Goal: Transaction & Acquisition: Book appointment/travel/reservation

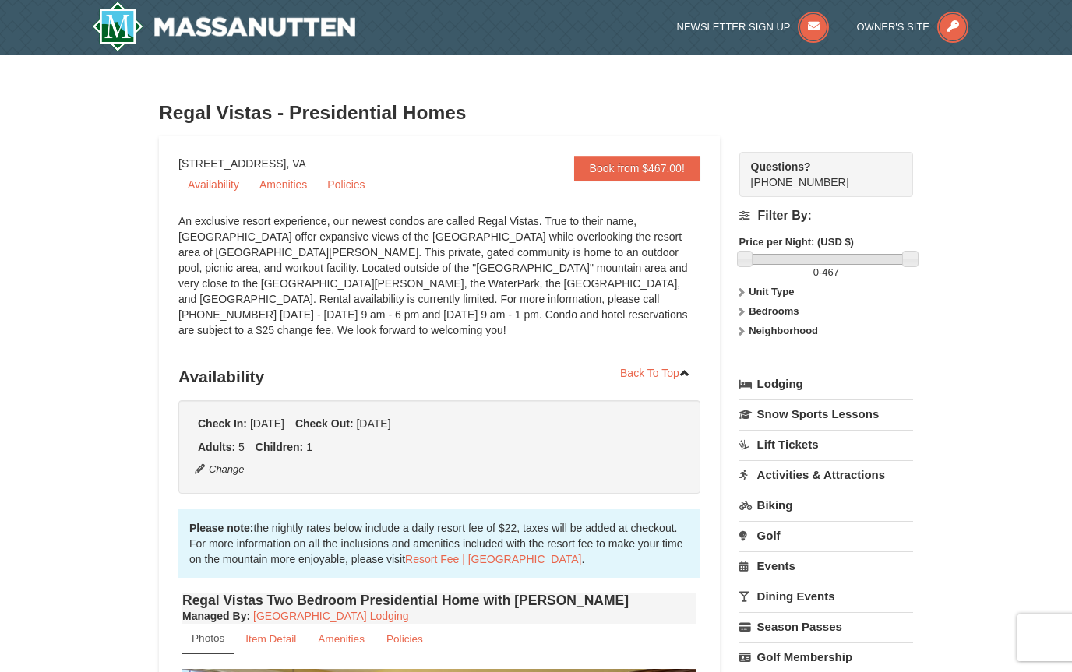
click at [764, 317] on strong "Bedrooms" at bounding box center [774, 311] width 50 height 12
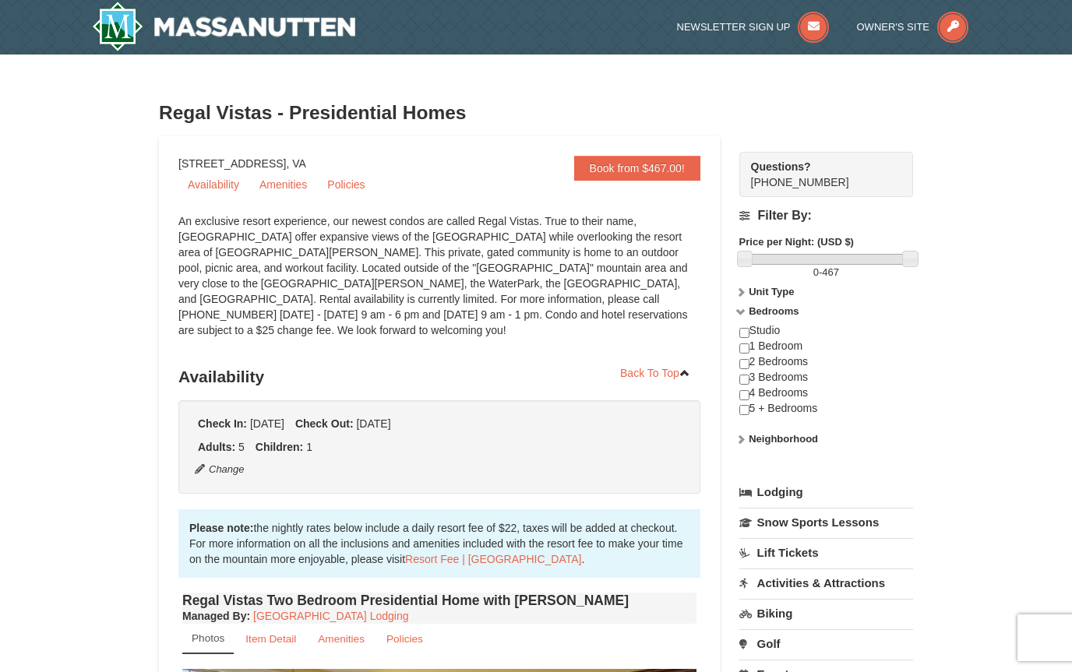
click at [743, 383] on input "checkbox" at bounding box center [744, 380] width 10 height 10
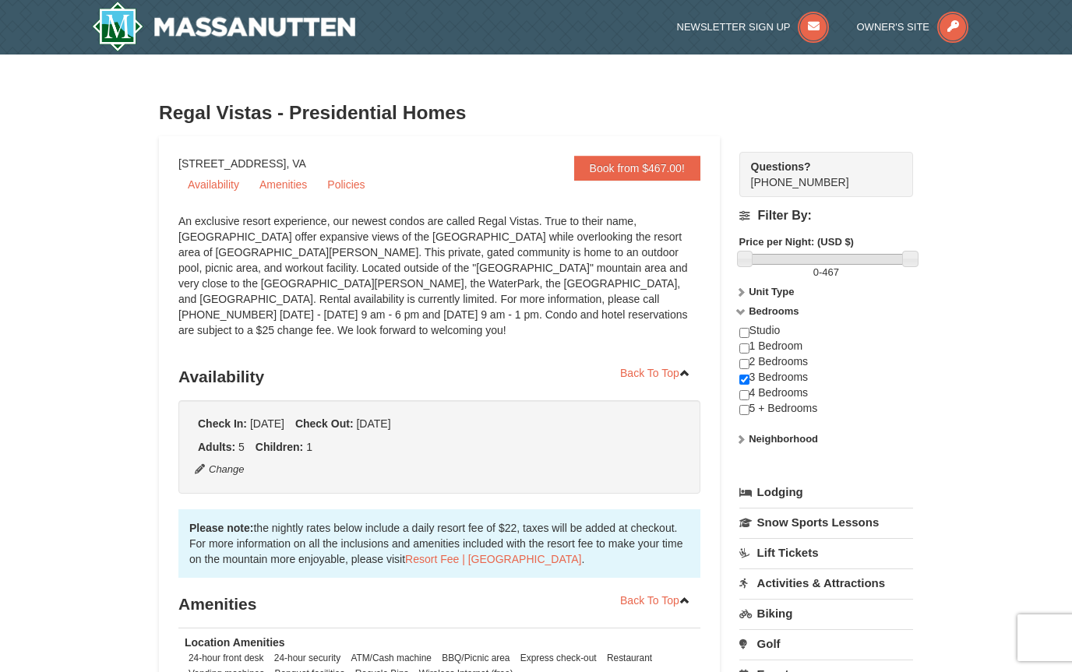
click at [765, 290] on strong "Unit Type" at bounding box center [771, 292] width 45 height 12
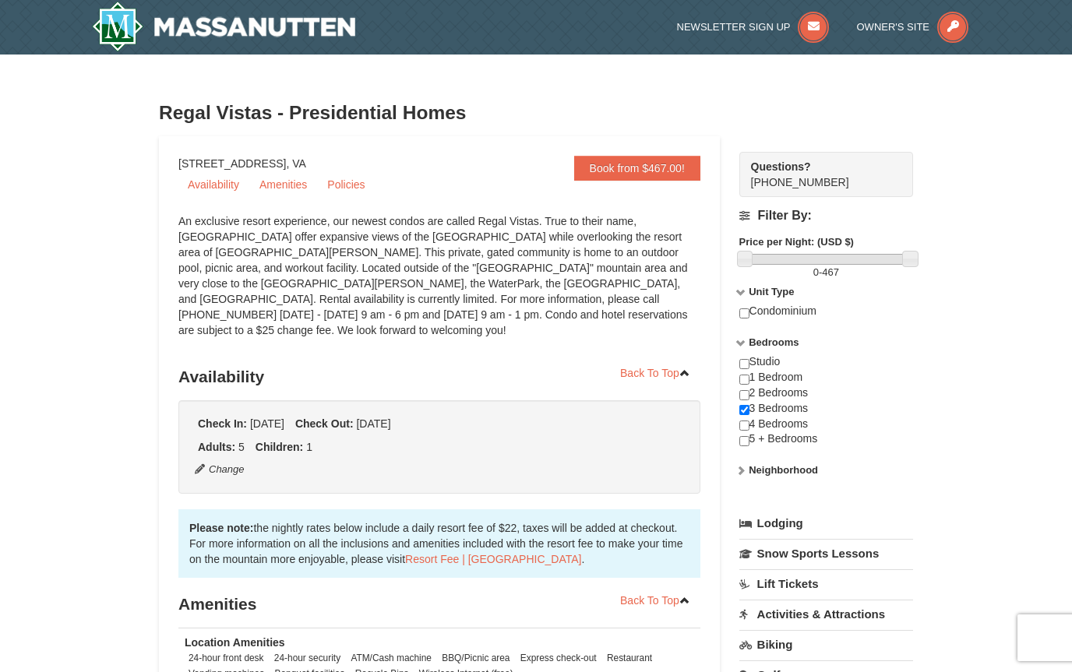
click at [743, 411] on input "checkbox" at bounding box center [744, 410] width 10 height 10
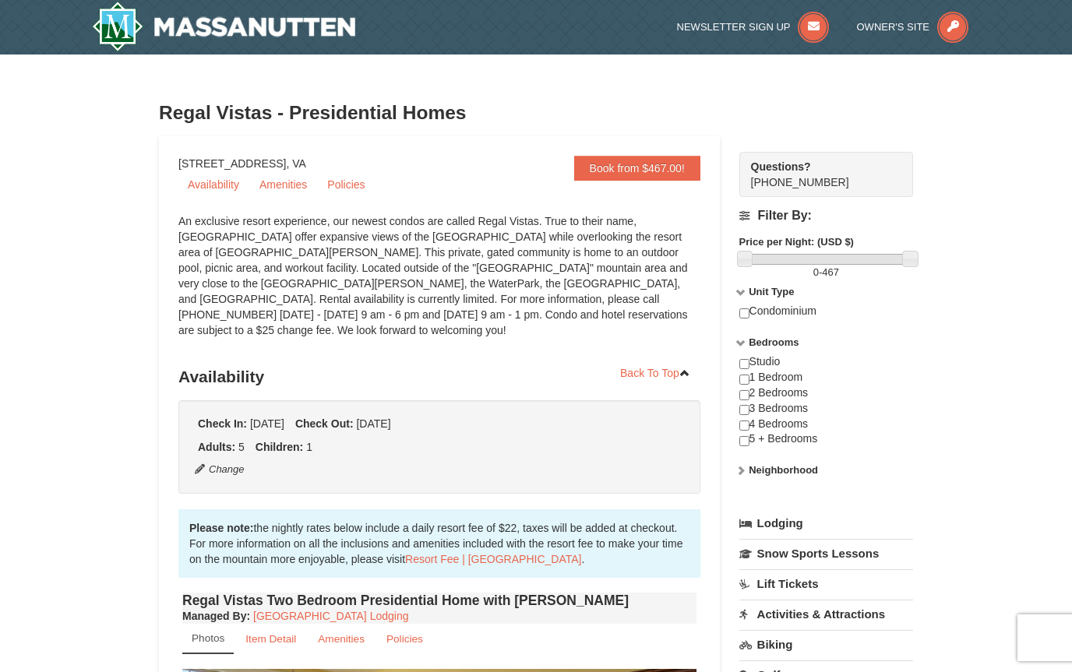
click at [743, 411] on input "checkbox" at bounding box center [744, 410] width 10 height 10
checkbox input "true"
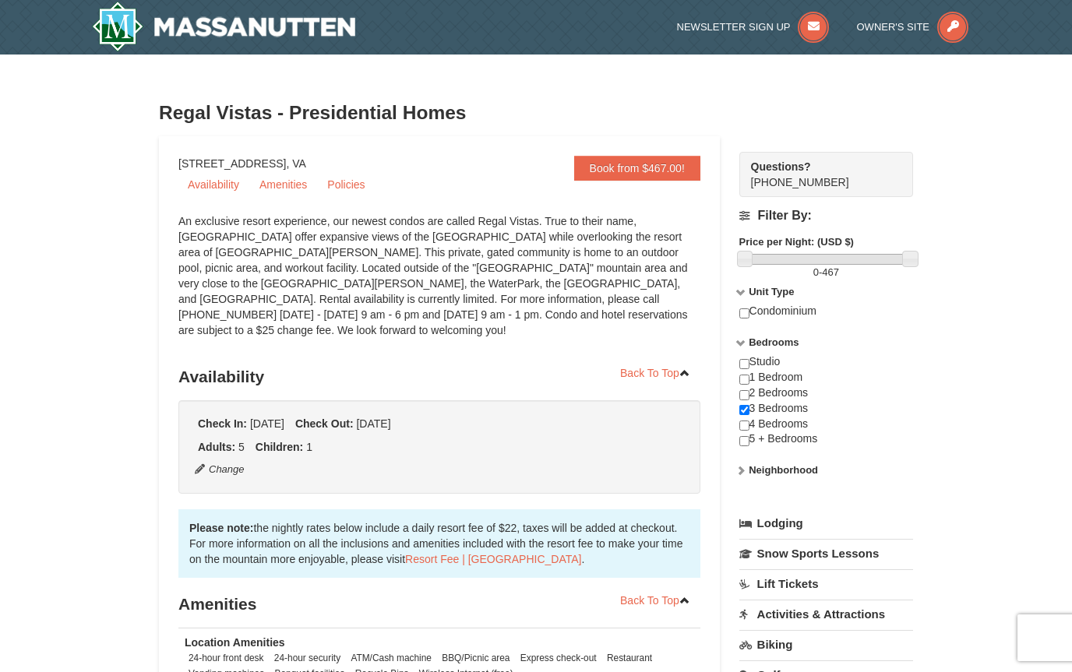
click at [281, 182] on link "Amenities" at bounding box center [283, 184] width 66 height 23
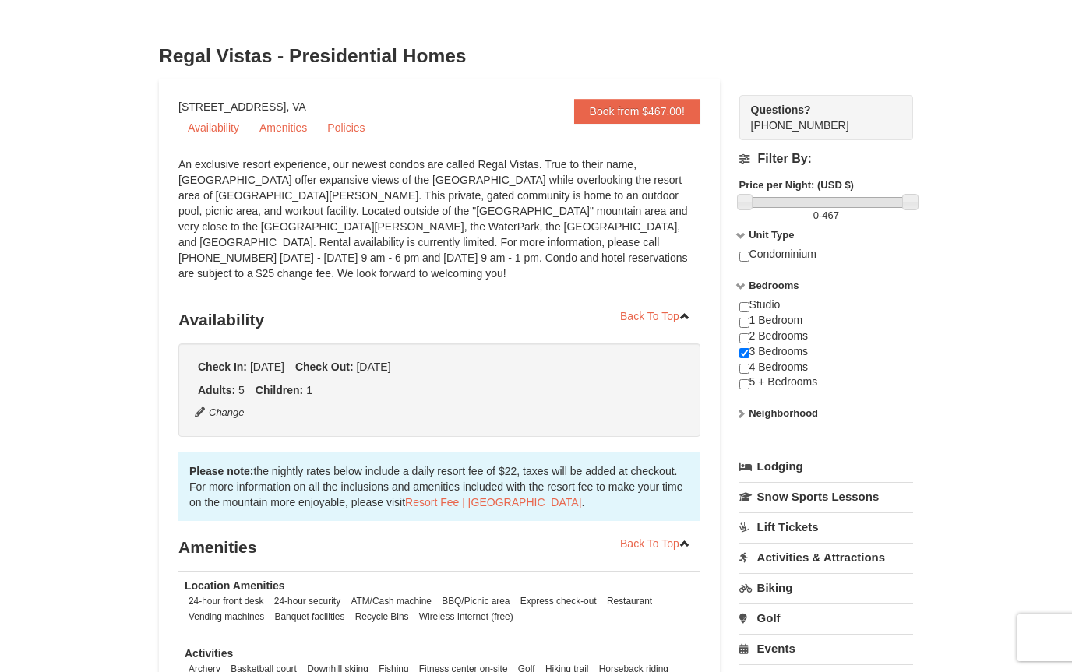
scroll to position [56, 0]
click at [605, 109] on link "Book from $467.00!" at bounding box center [637, 112] width 126 height 25
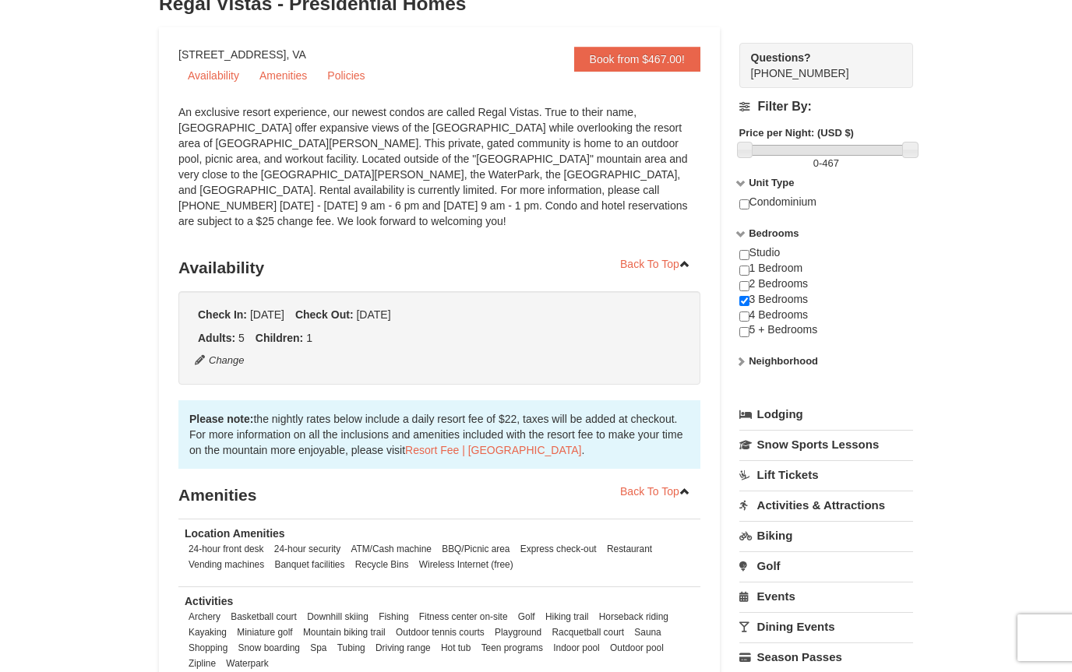
scroll to position [0, 0]
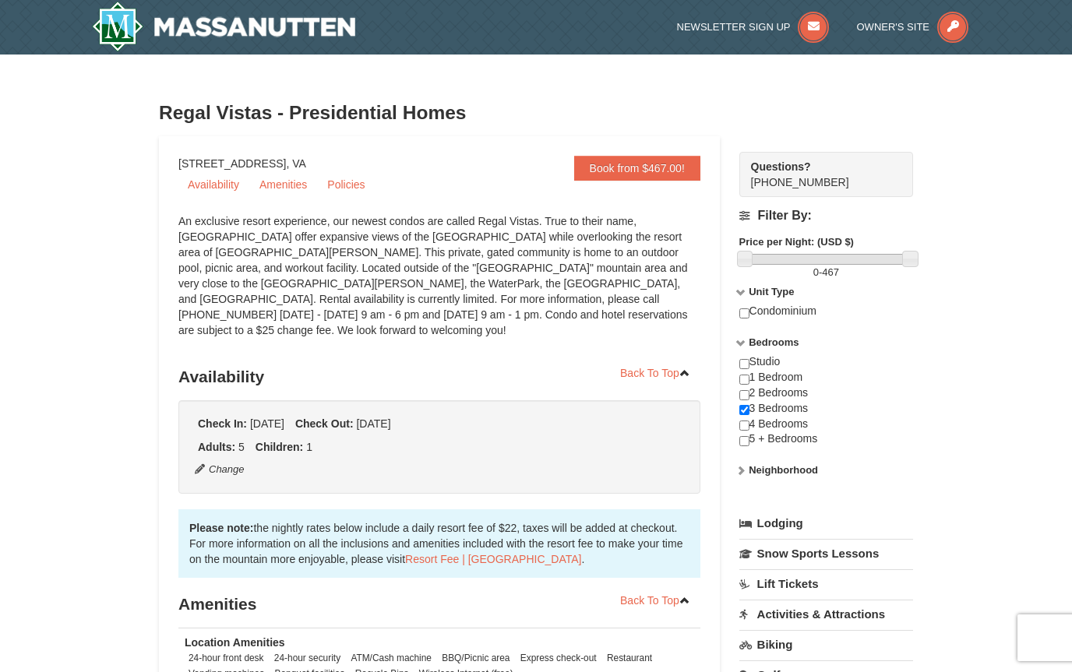
click at [610, 171] on link "Book from $467.00!" at bounding box center [637, 168] width 126 height 25
click at [650, 362] on link "Back To Top" at bounding box center [655, 373] width 90 height 23
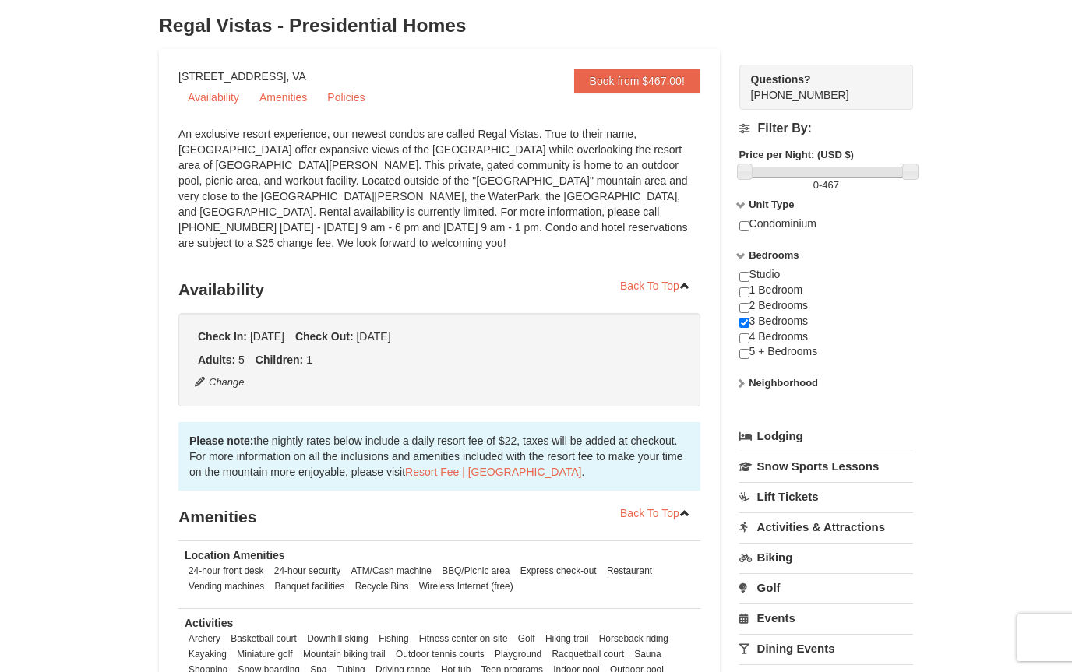
scroll to position [90, 0]
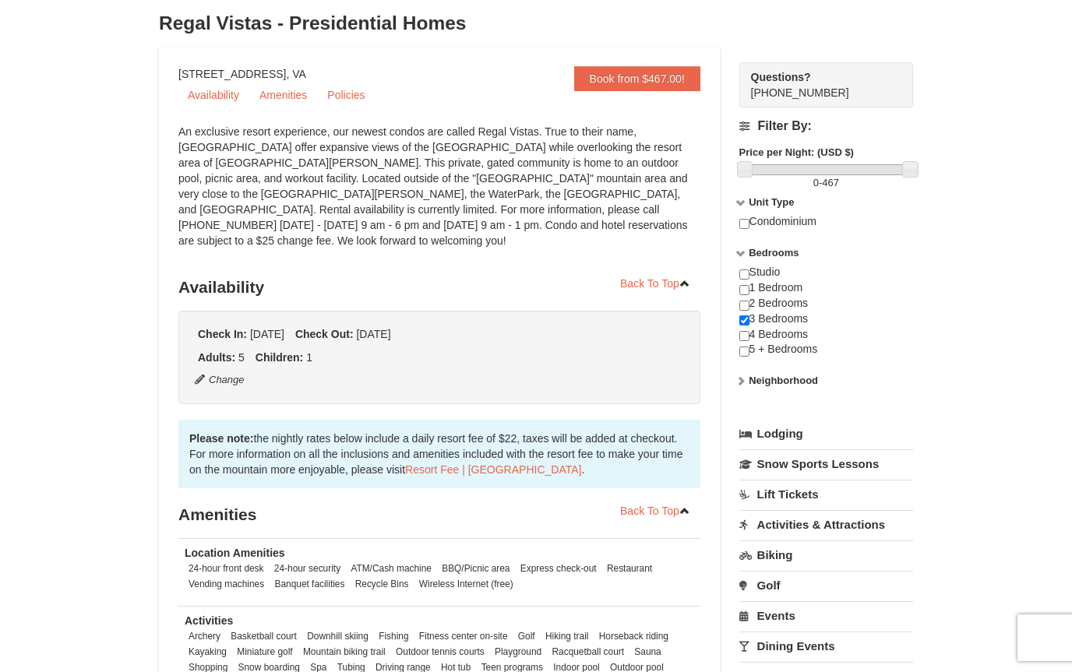
click at [210, 104] on link "Availability" at bounding box center [213, 94] width 70 height 23
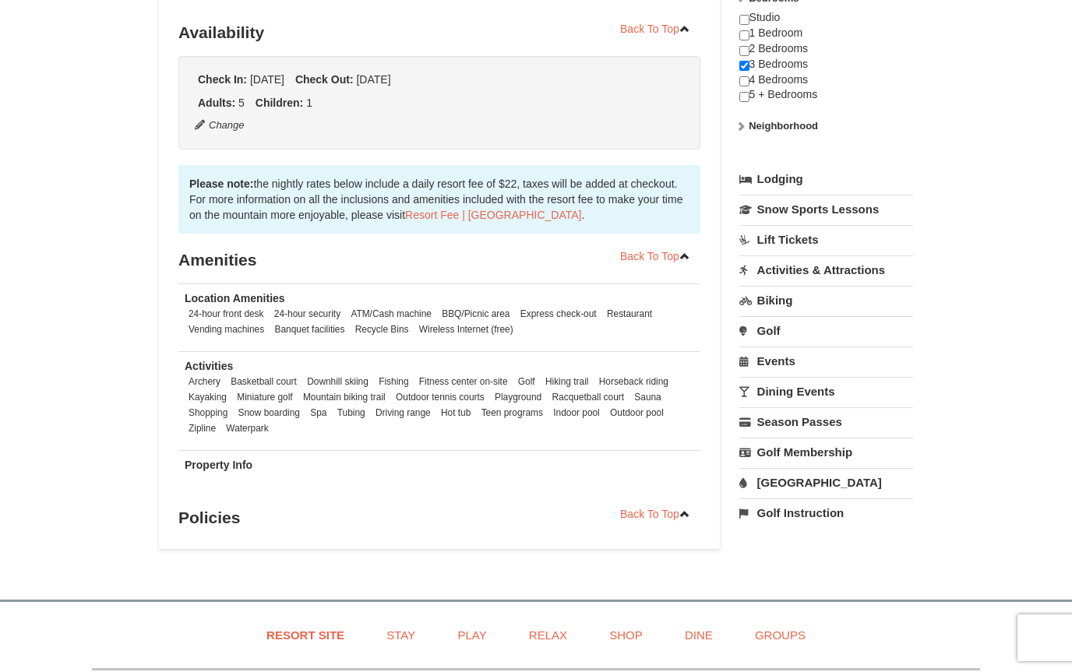
scroll to position [346, 0]
click at [646, 501] on link "Back To Top" at bounding box center [655, 512] width 90 height 23
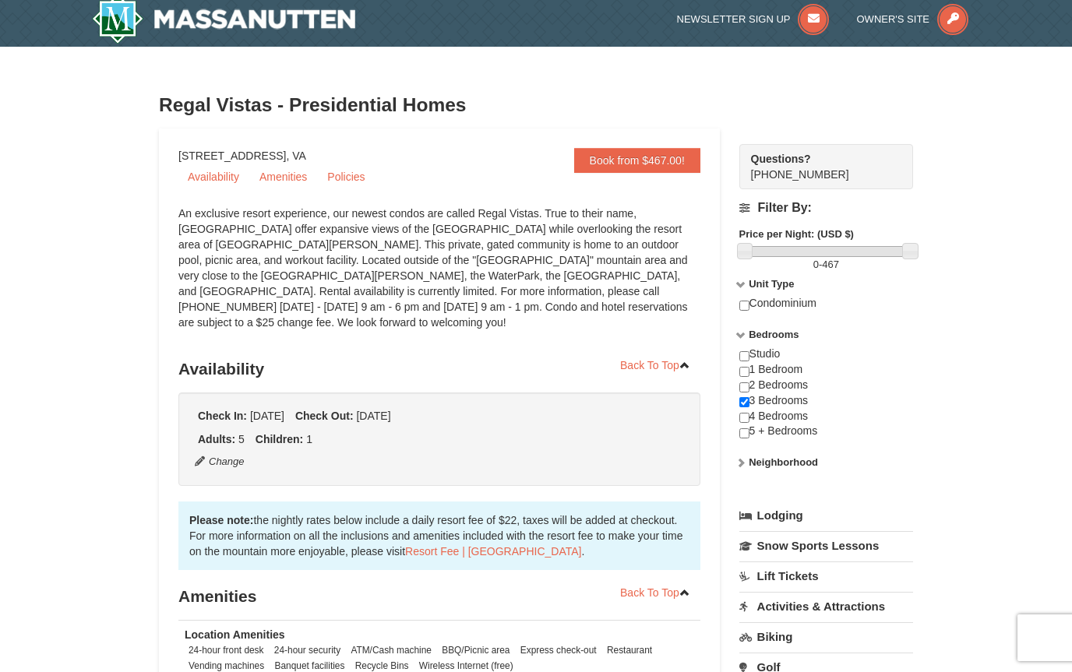
scroll to position [0, 0]
